Goal: Information Seeking & Learning: Learn about a topic

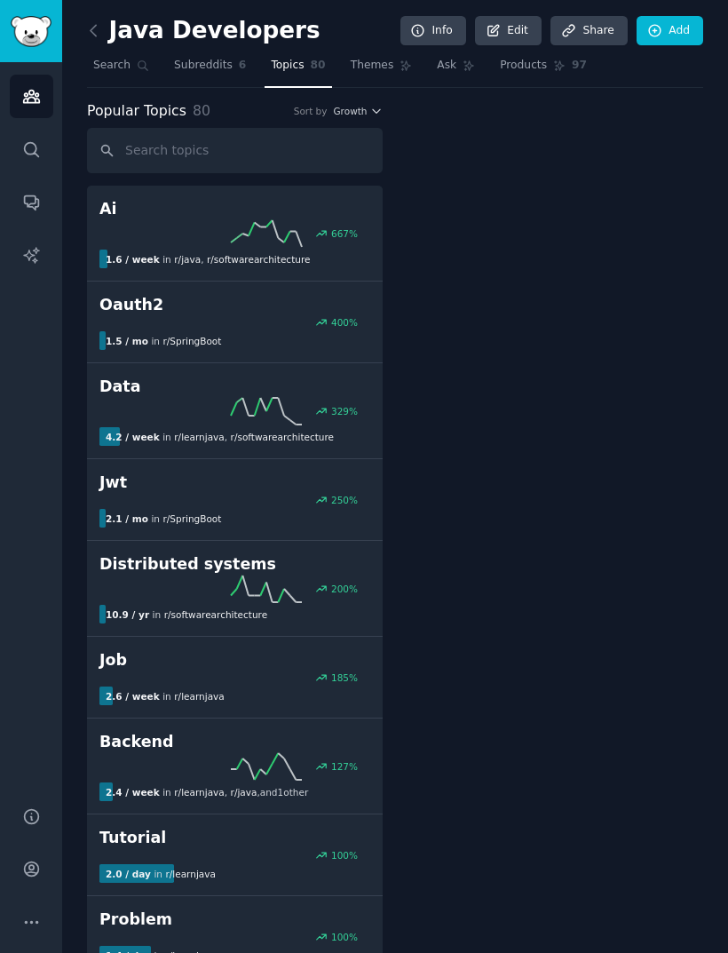
click at [230, 53] on link "Subreddits 6" at bounding box center [210, 69] width 84 height 36
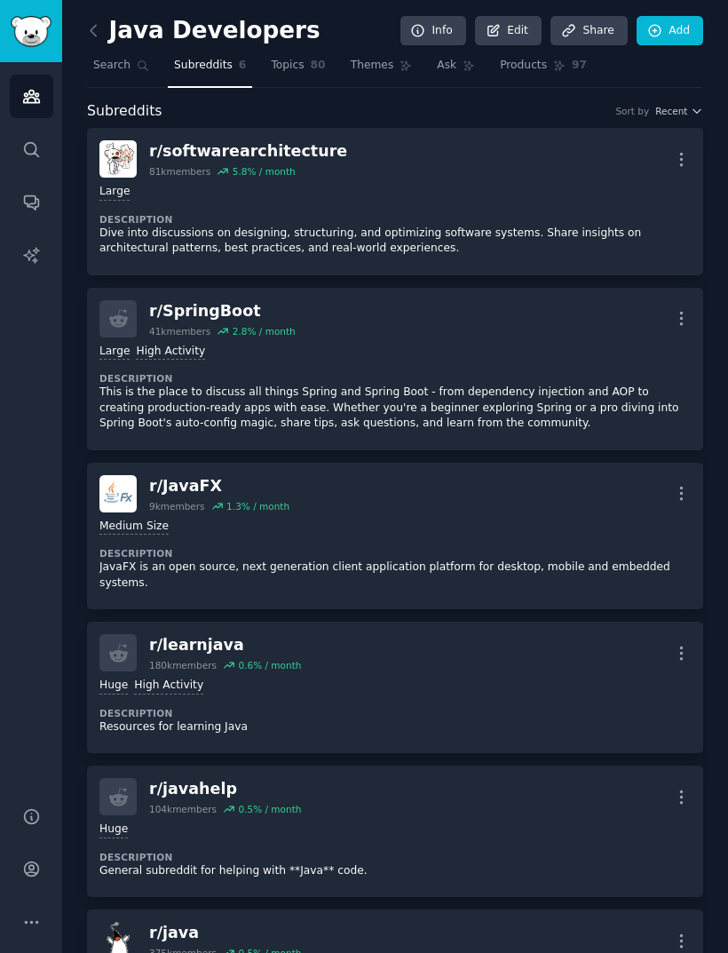
click at [114, 67] on span "Search" at bounding box center [111, 66] width 37 height 16
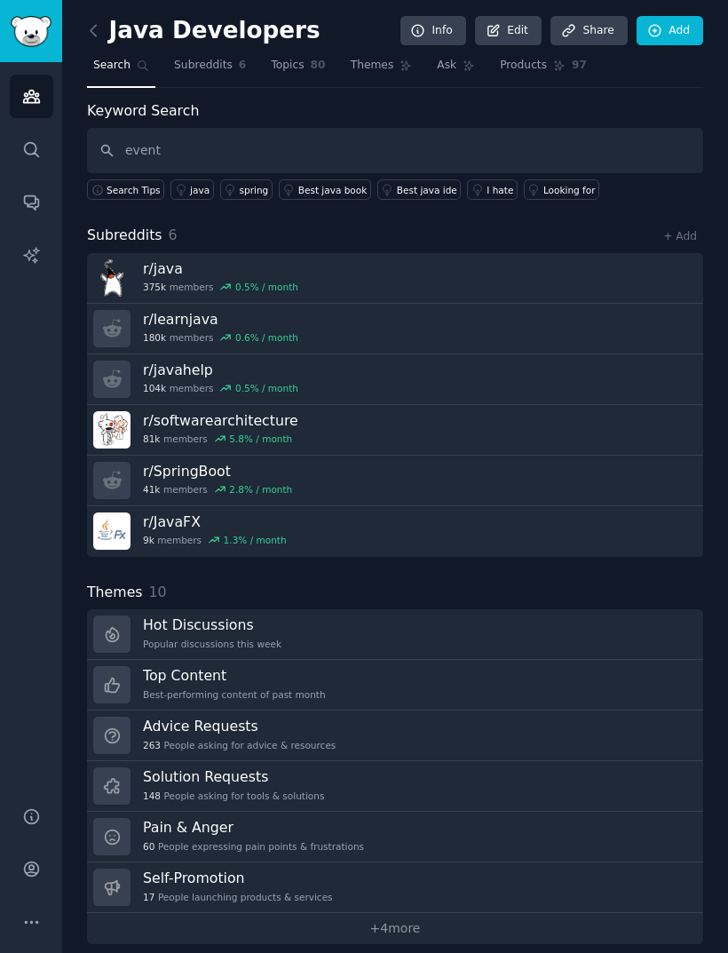
type input "event"
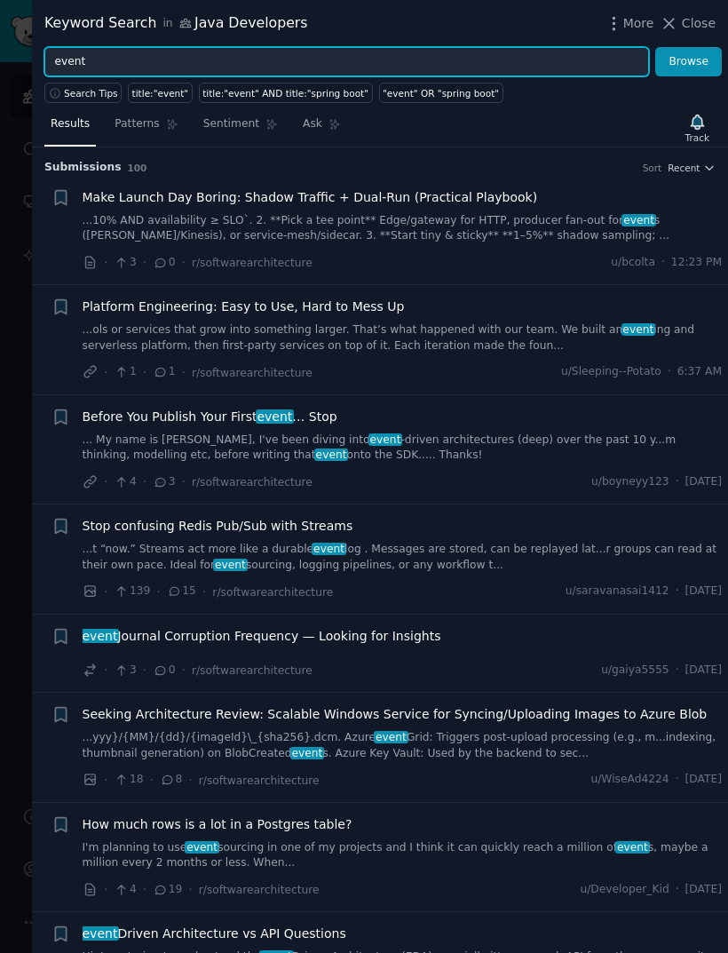
click at [456, 64] on input "event" at bounding box center [346, 62] width 605 height 30
type input "event sourcing"
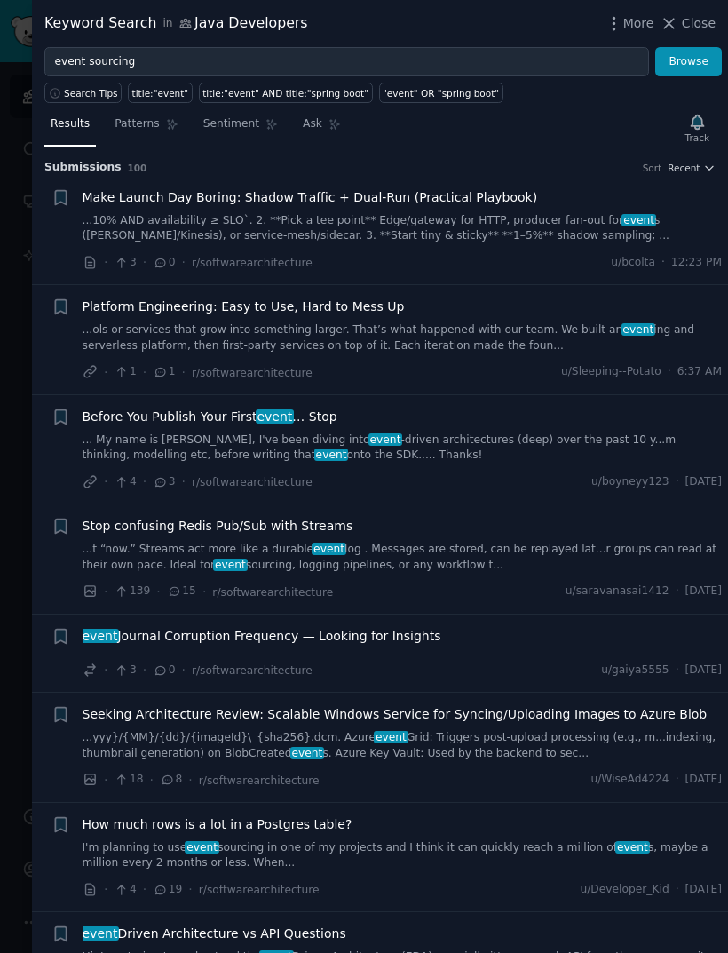
click at [681, 67] on button "Browse" at bounding box center [688, 62] width 67 height 30
